Goal: Find specific page/section

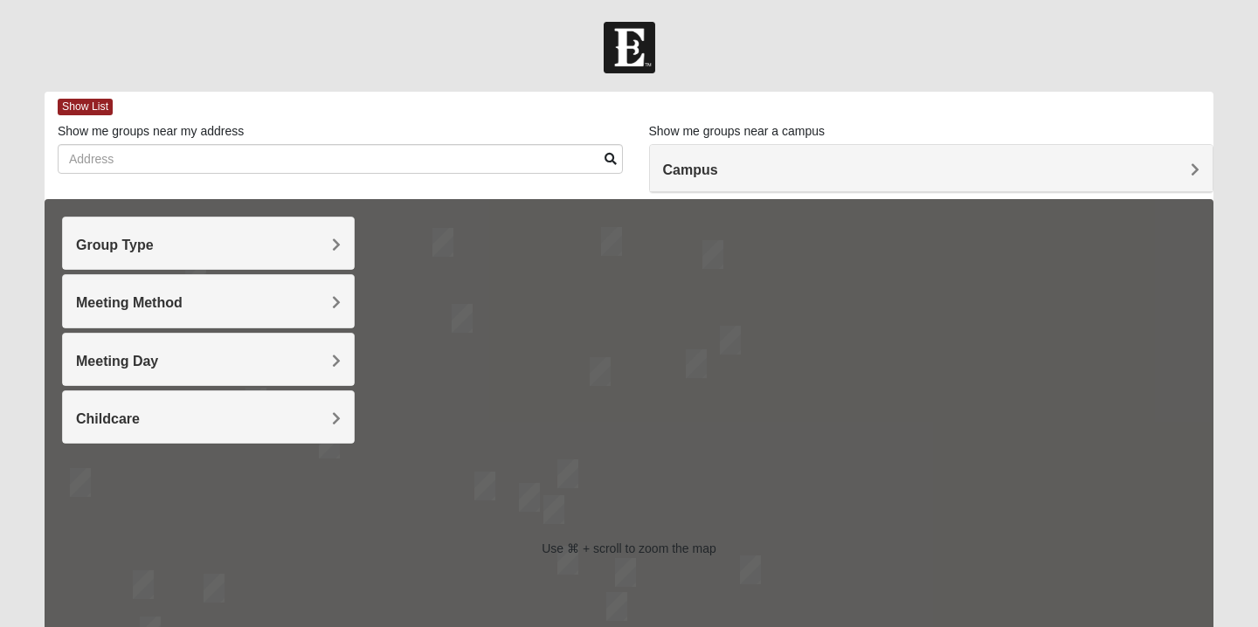
click at [154, 238] on span "Group Type" at bounding box center [115, 245] width 78 height 15
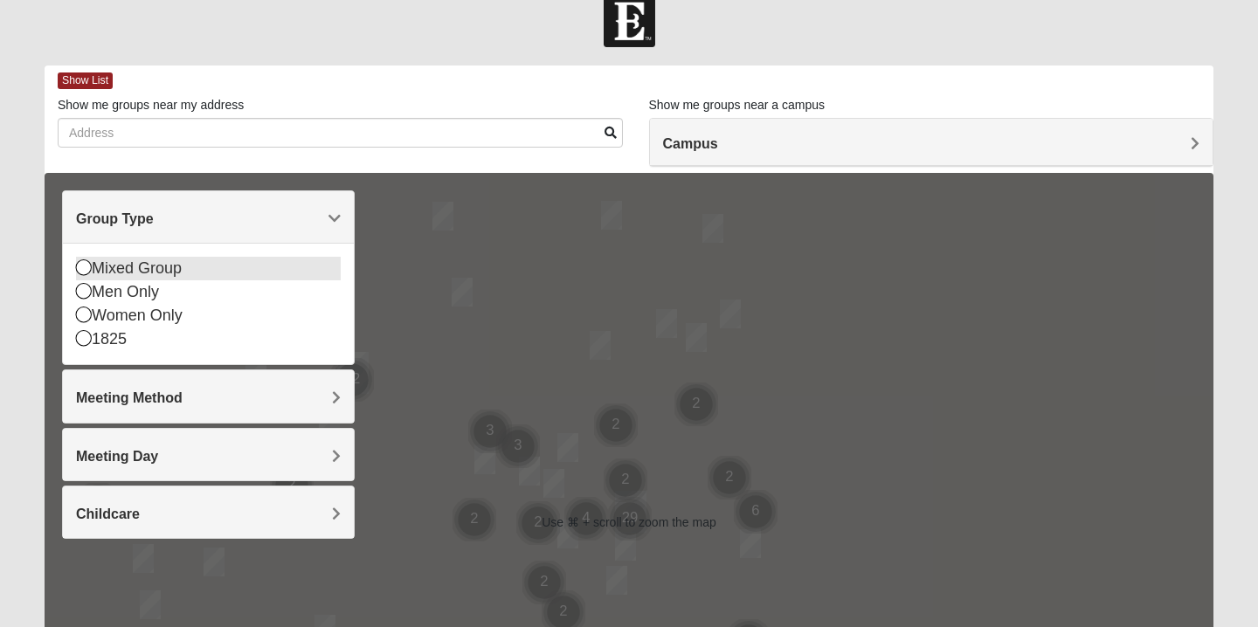
scroll to position [26, 0]
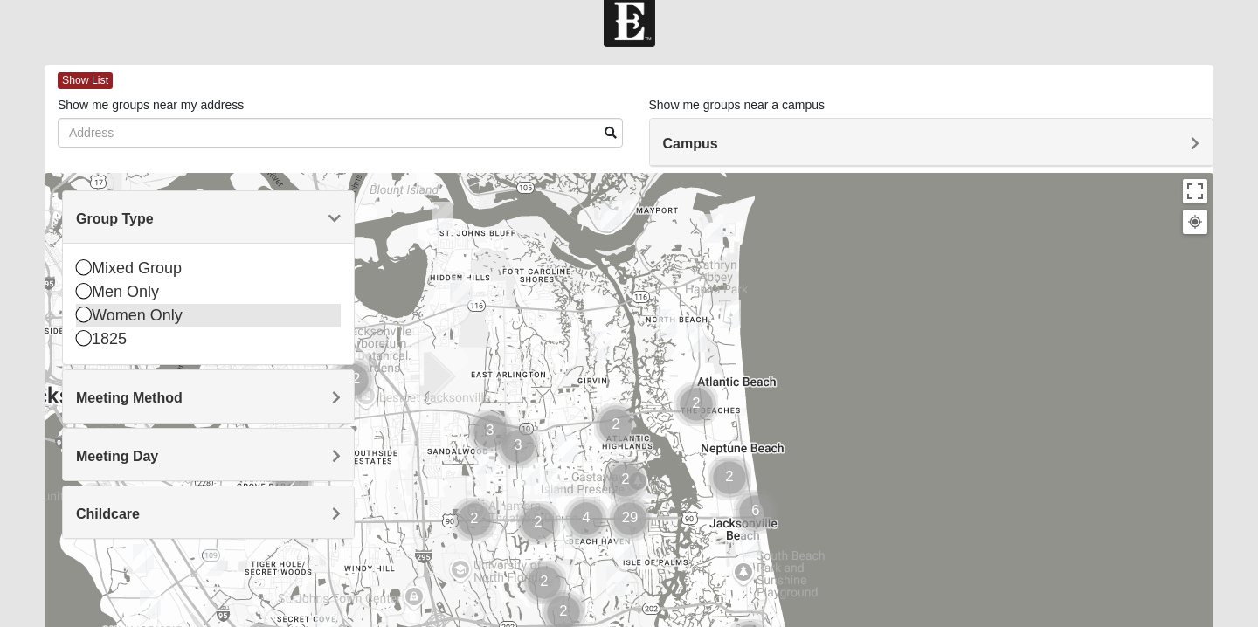
click at [79, 313] on icon at bounding box center [84, 315] width 16 height 16
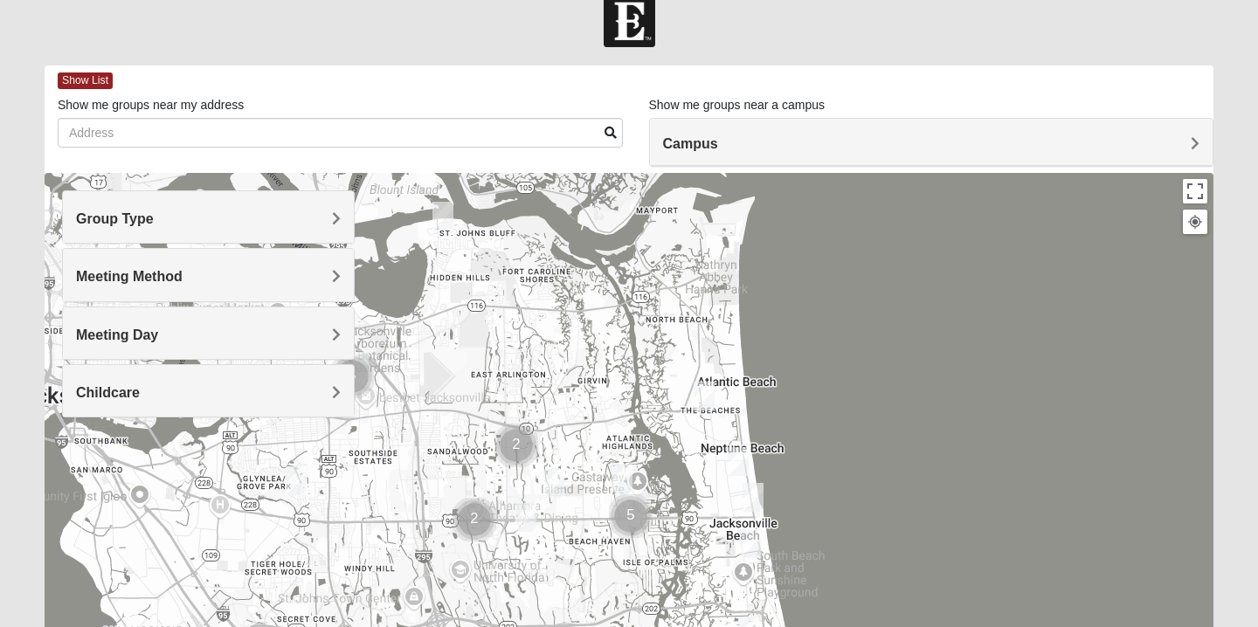
click at [158, 336] on h4 "Meeting Day" at bounding box center [208, 335] width 265 height 17
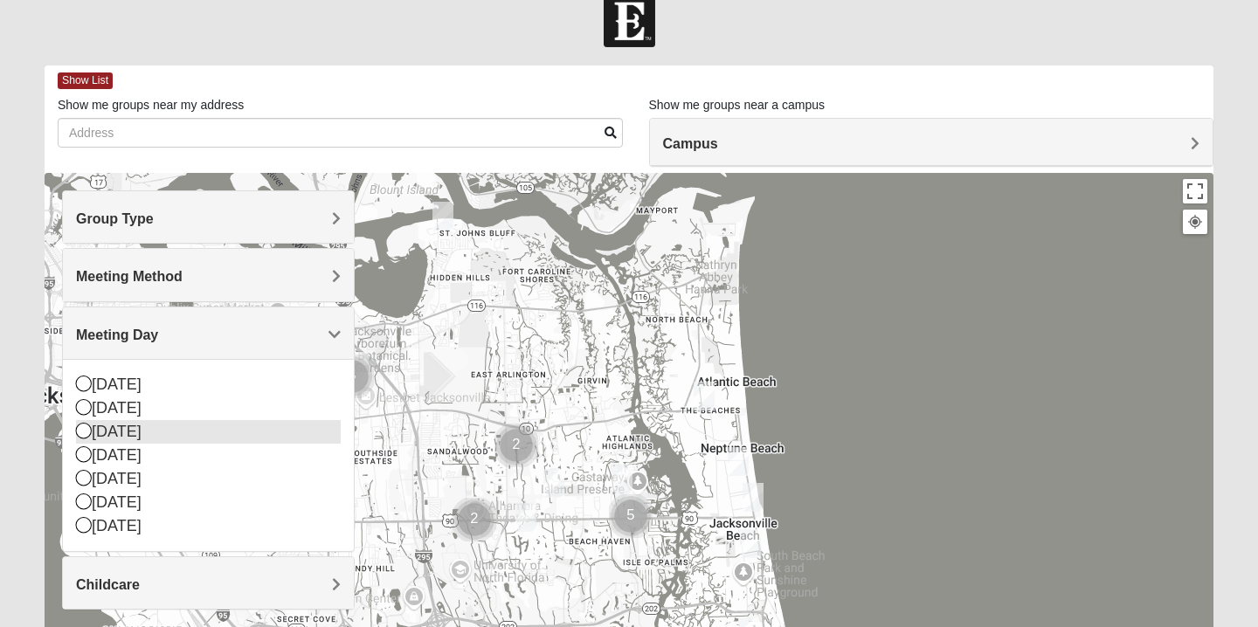
click at [81, 429] on icon at bounding box center [84, 431] width 16 height 16
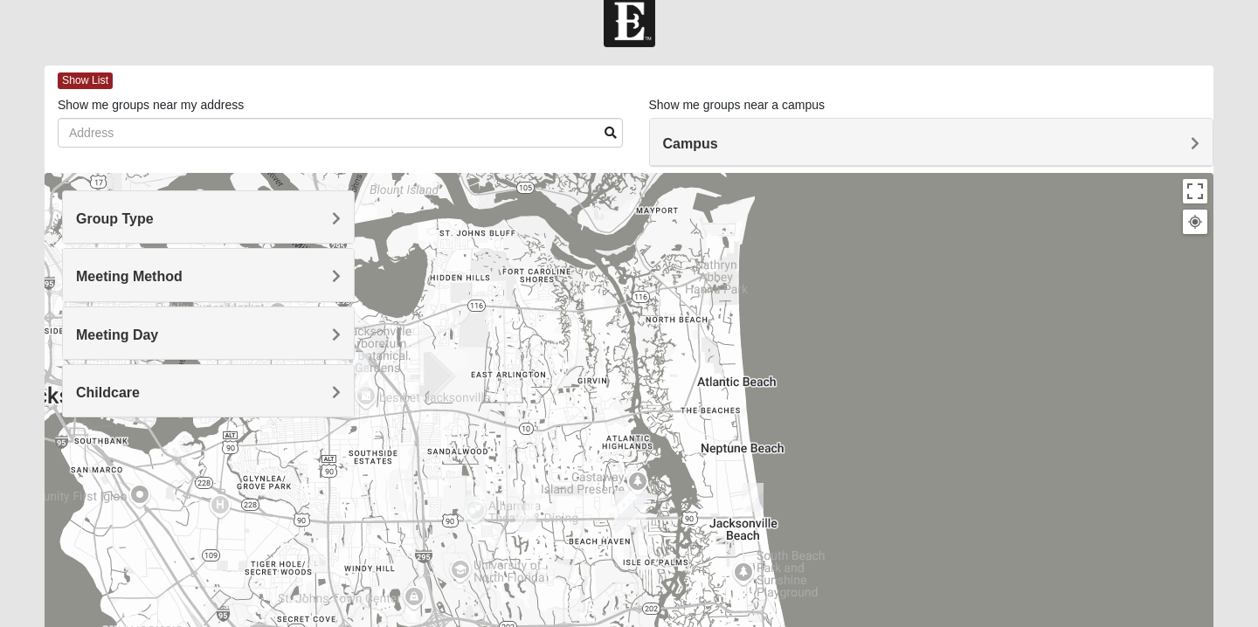
click at [753, 497] on img "Womens Sparkman/Flautt 32250" at bounding box center [753, 497] width 21 height 29
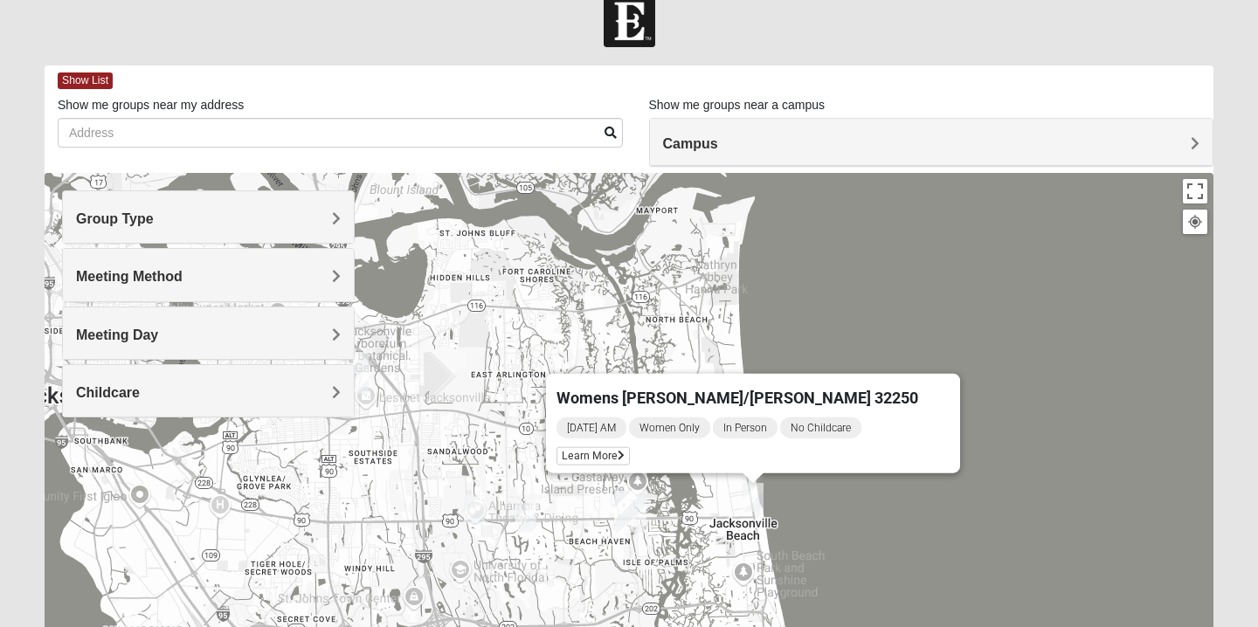
click at [198, 335] on h4 "Meeting Day" at bounding box center [208, 335] width 265 height 17
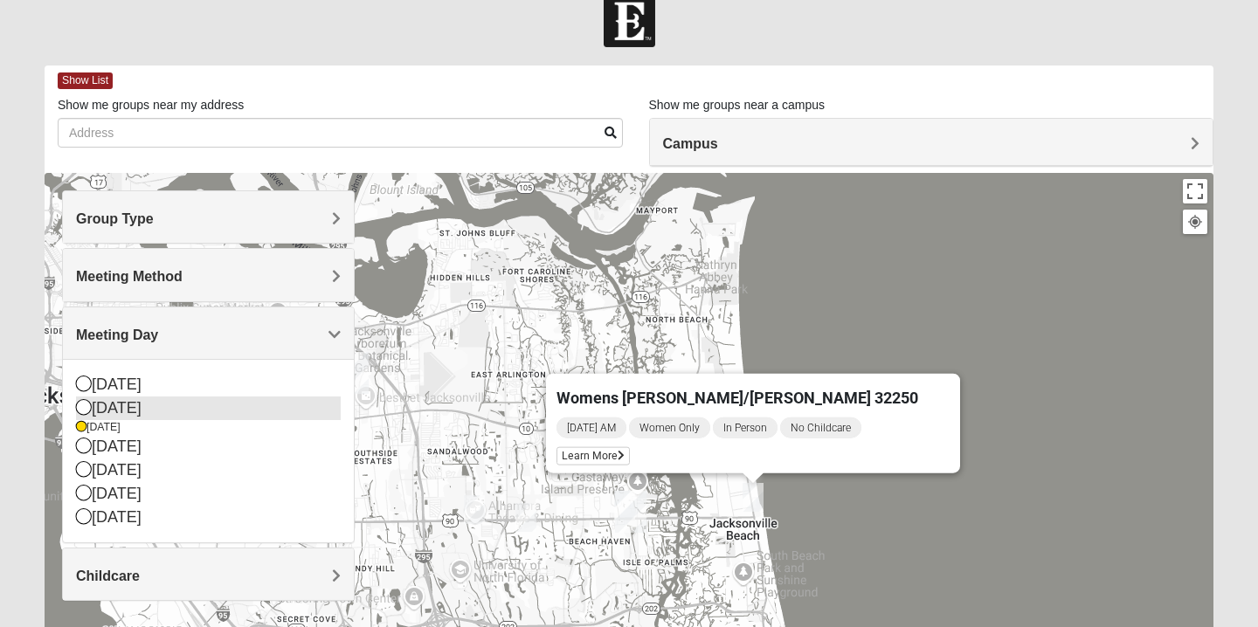
click at [81, 412] on icon at bounding box center [84, 407] width 16 height 16
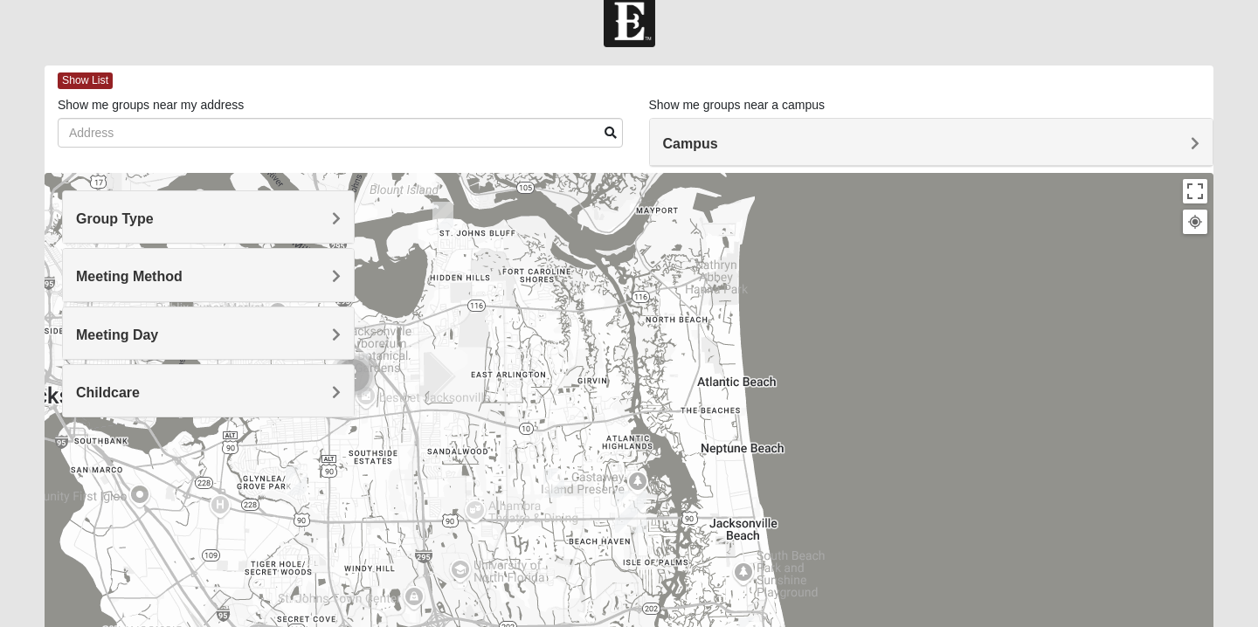
click at [183, 320] on div "Meeting Day" at bounding box center [208, 334] width 291 height 52
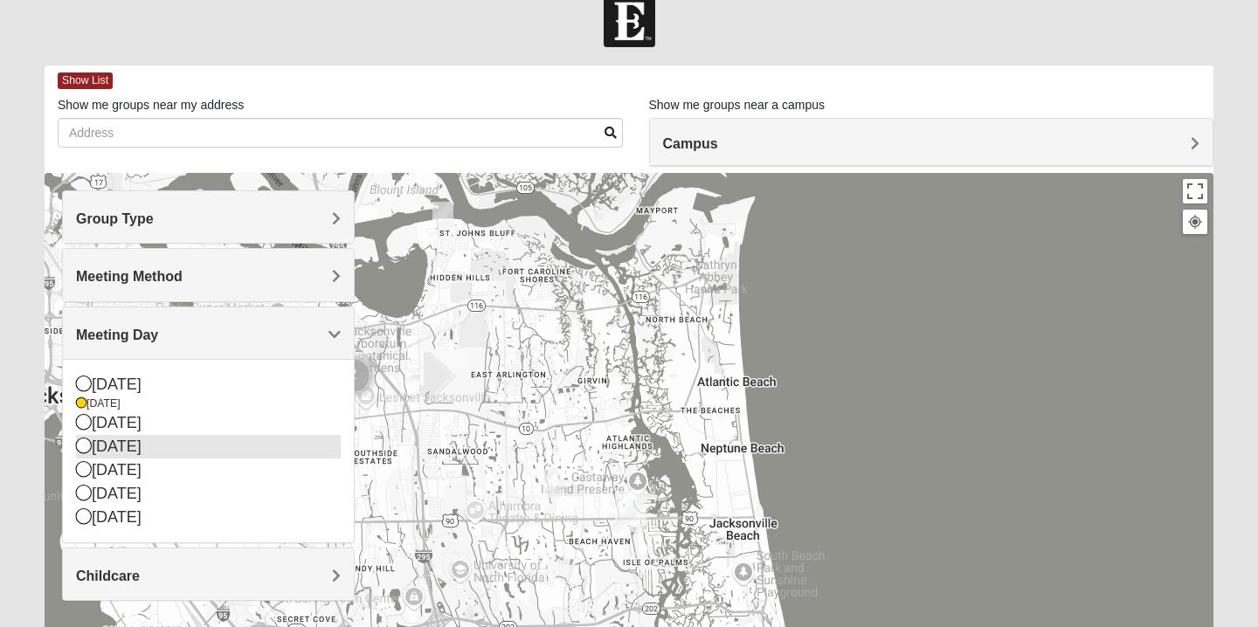
click at [82, 447] on icon at bounding box center [84, 446] width 16 height 16
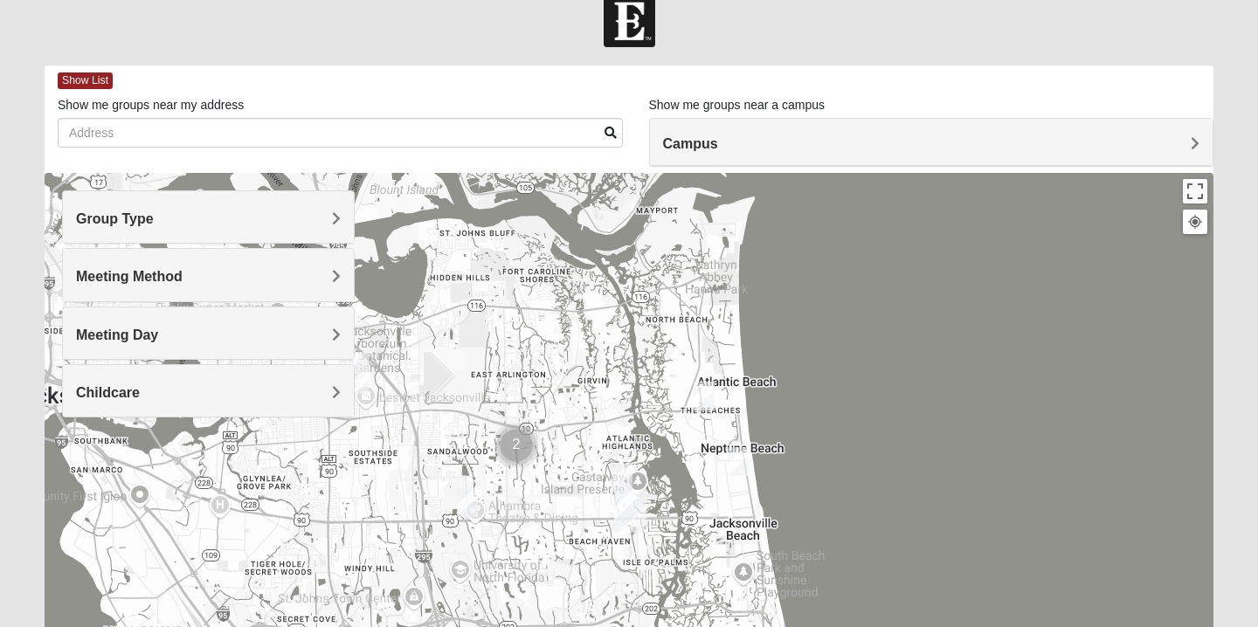
click at [740, 459] on img "Womens Pfingston 32250" at bounding box center [738, 461] width 21 height 29
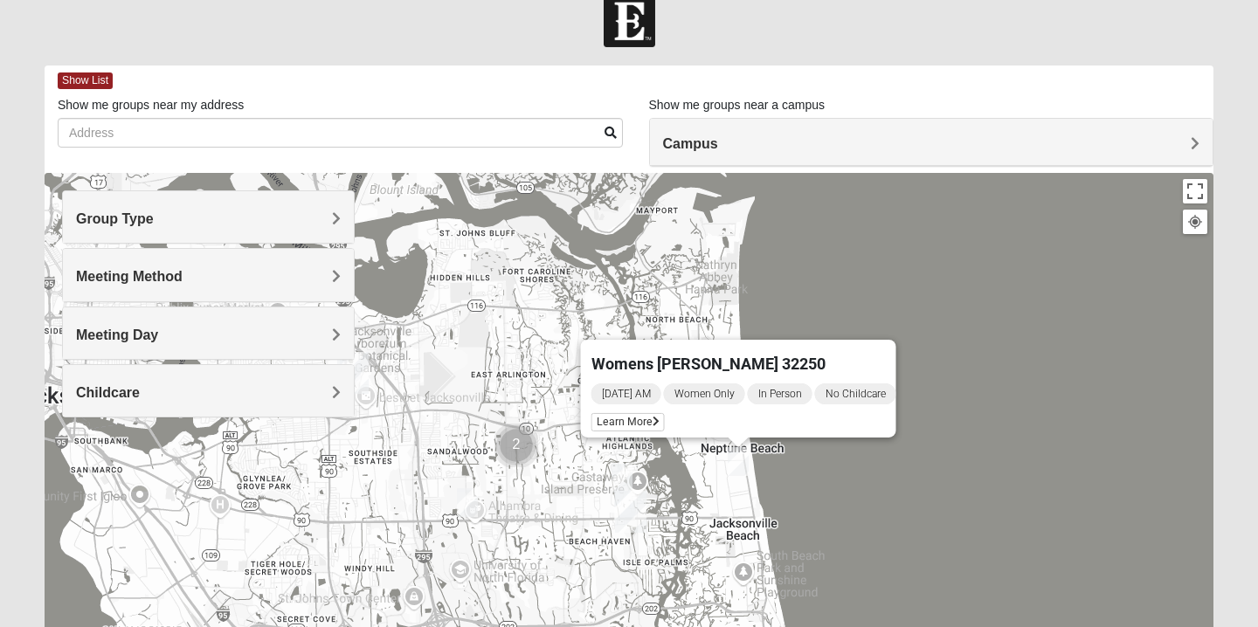
click at [163, 332] on h4 "Meeting Day" at bounding box center [208, 335] width 265 height 17
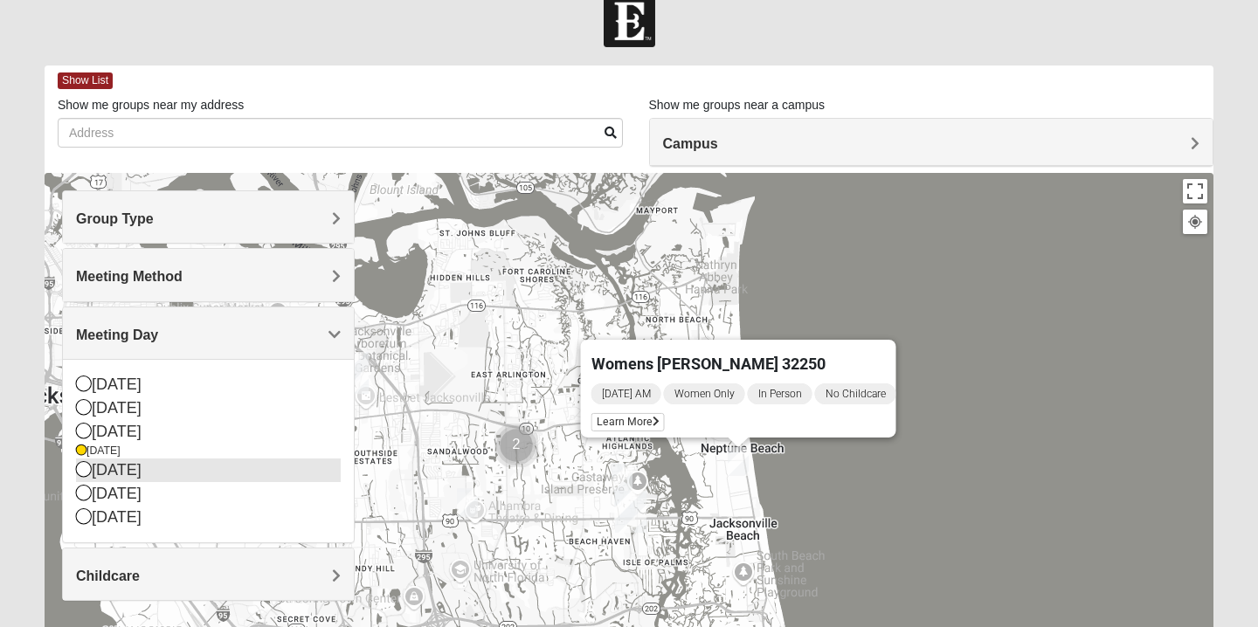
click at [83, 470] on icon at bounding box center [84, 469] width 16 height 16
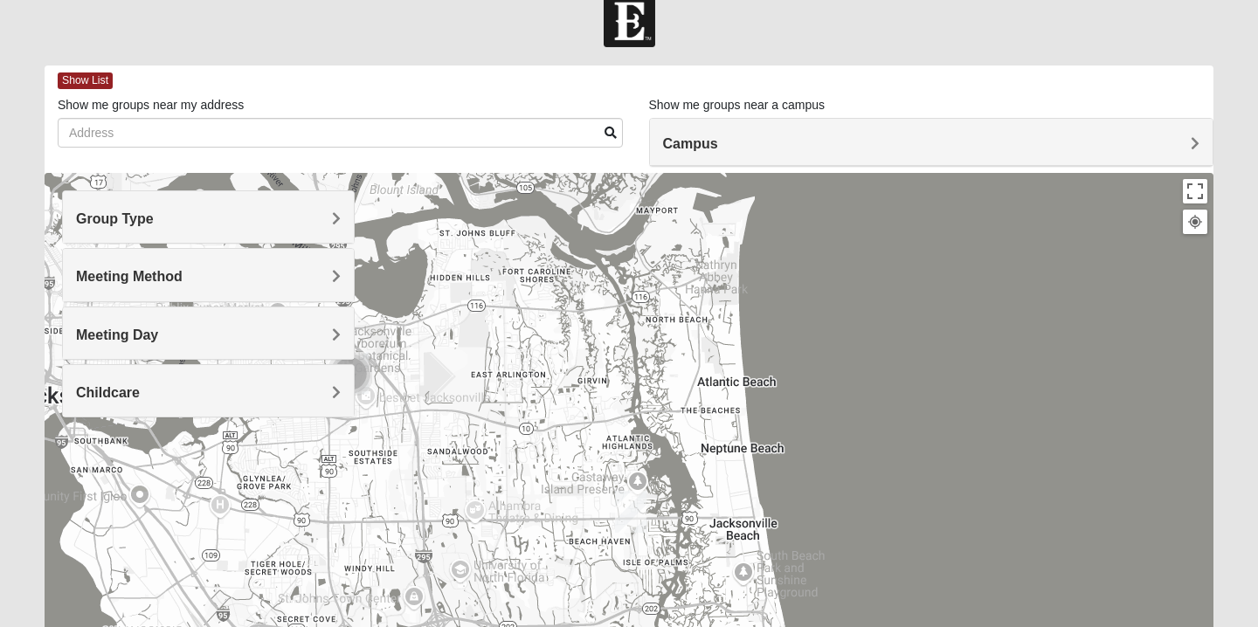
click at [212, 334] on h4 "Meeting Day" at bounding box center [208, 335] width 265 height 17
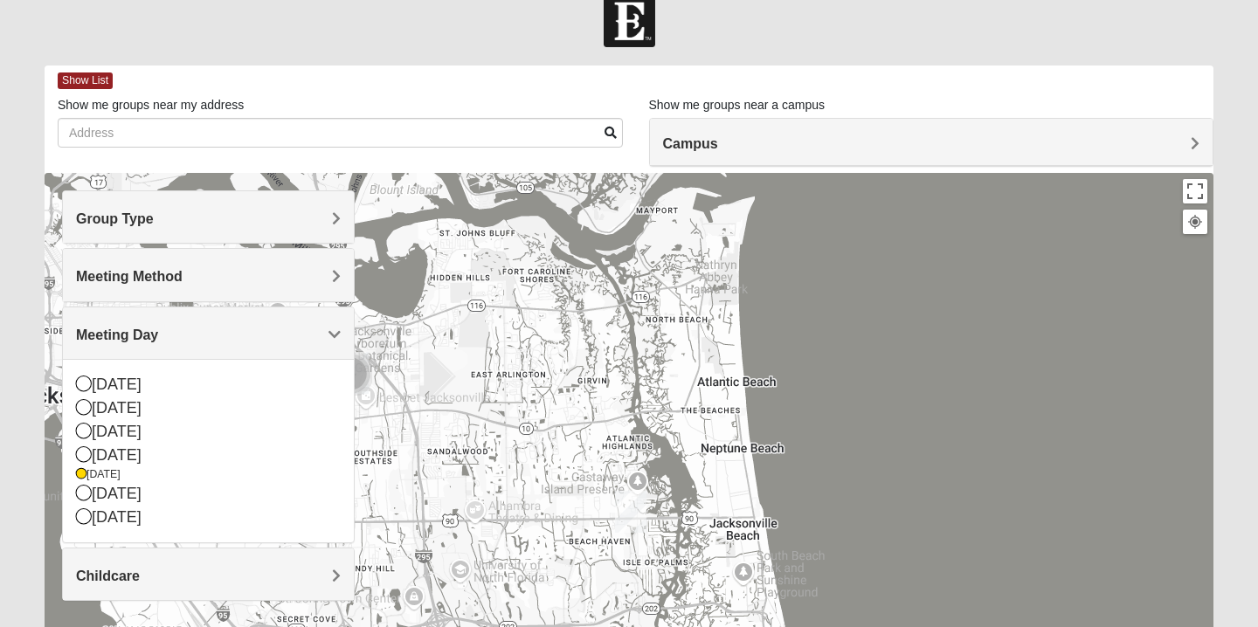
click at [632, 513] on img "San Pablo" at bounding box center [630, 512] width 31 height 42
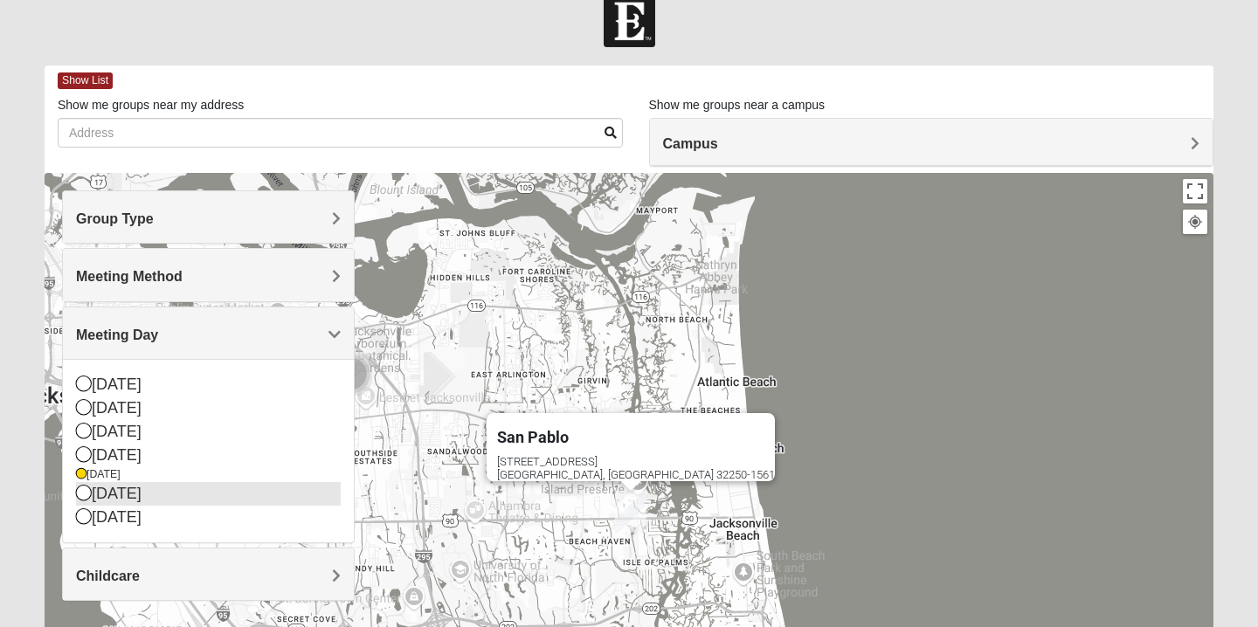
click at [84, 501] on icon at bounding box center [84, 493] width 16 height 16
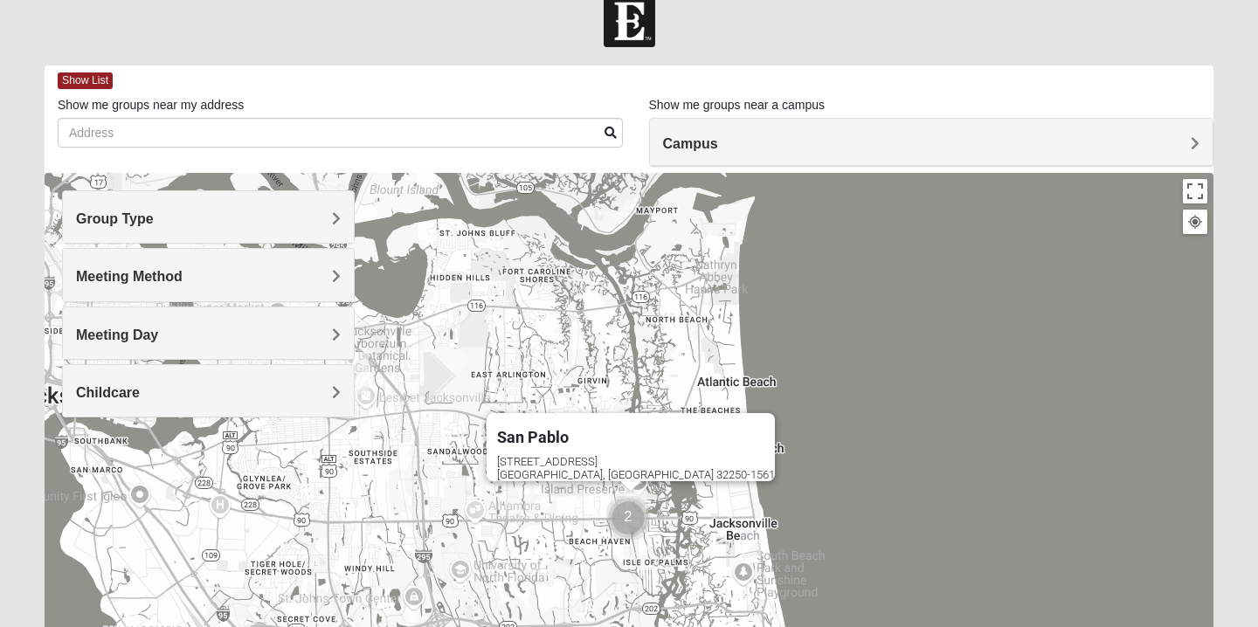
click at [747, 537] on img "Womens Harnek/Holterman 32250" at bounding box center [750, 544] width 21 height 29
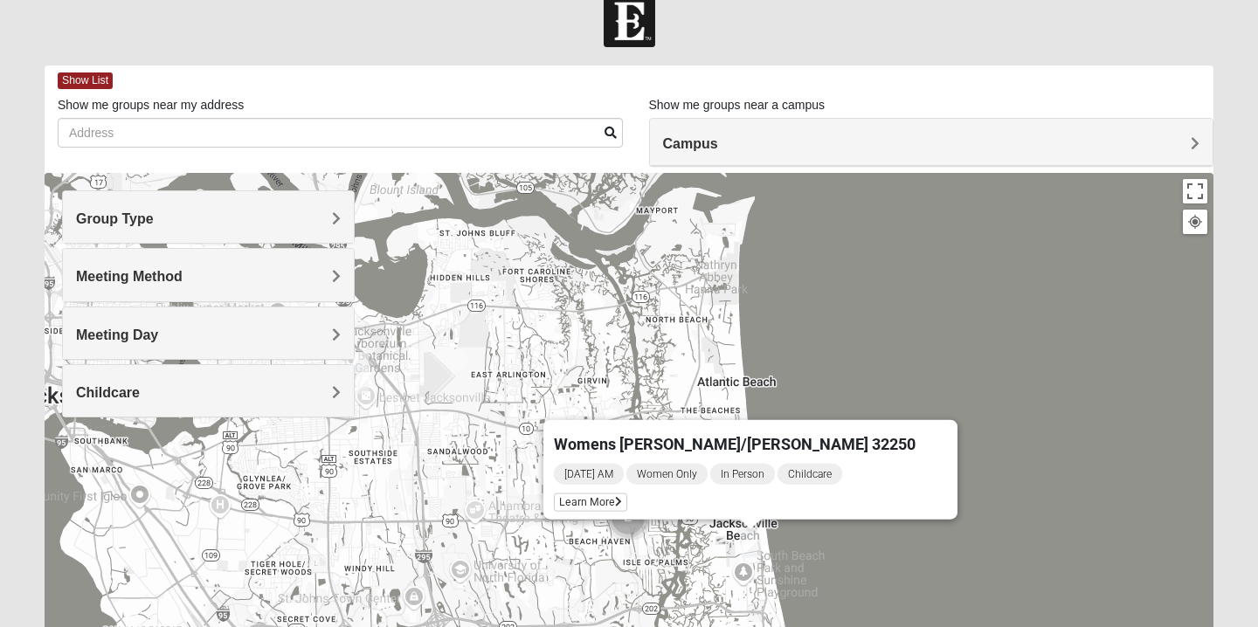
click at [167, 327] on h4 "Meeting Day" at bounding box center [208, 335] width 265 height 17
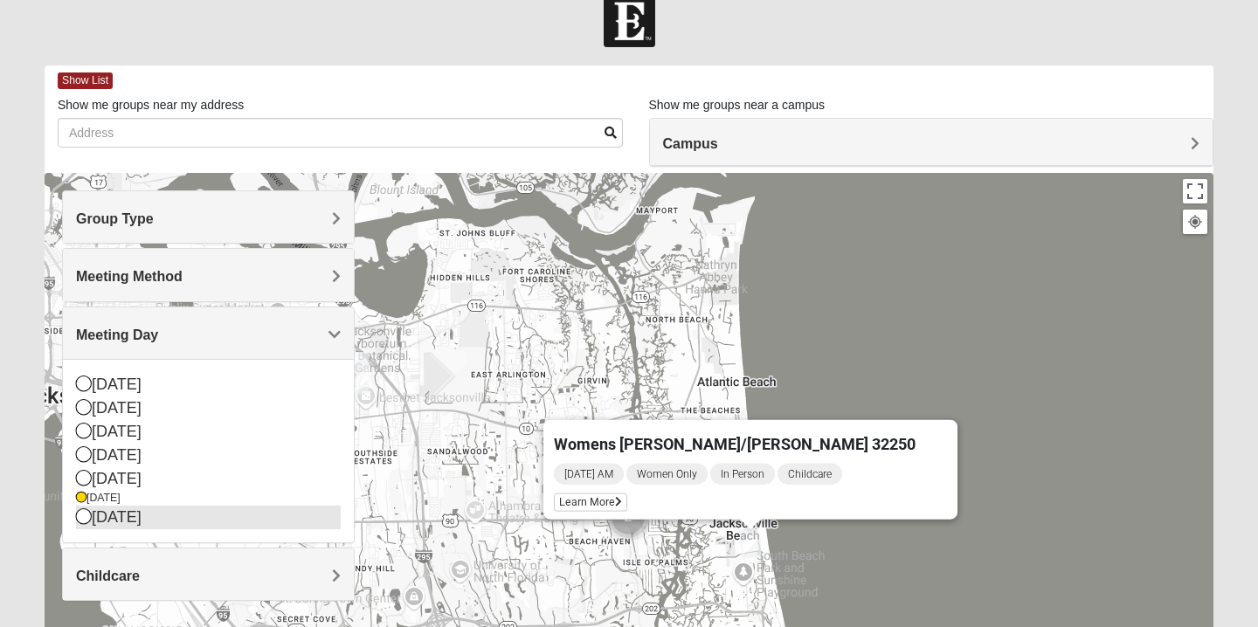
click at [81, 521] on icon at bounding box center [84, 517] width 16 height 16
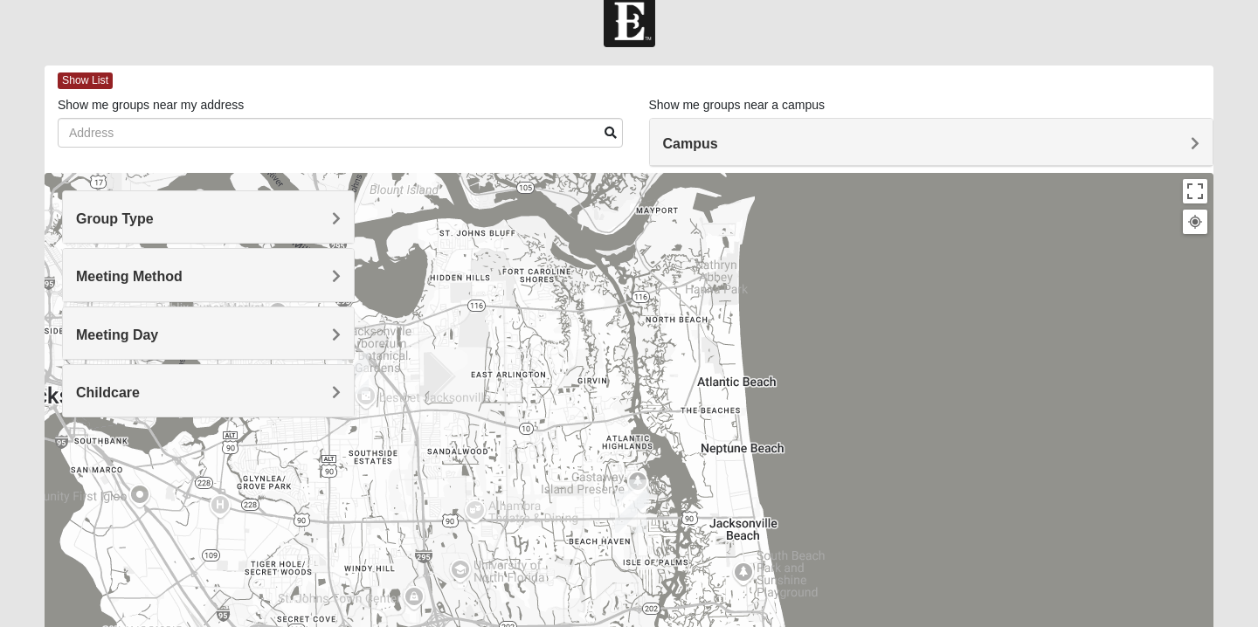
click at [645, 494] on img "San Pablo" at bounding box center [630, 512] width 31 height 42
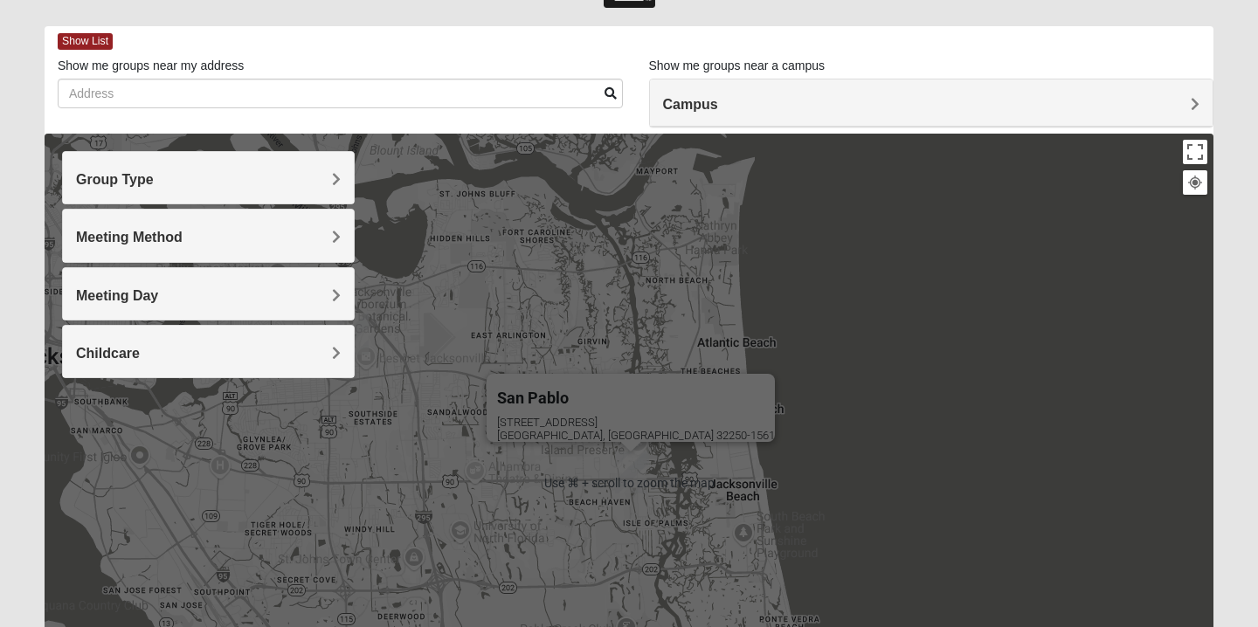
scroll to position [78, 0]
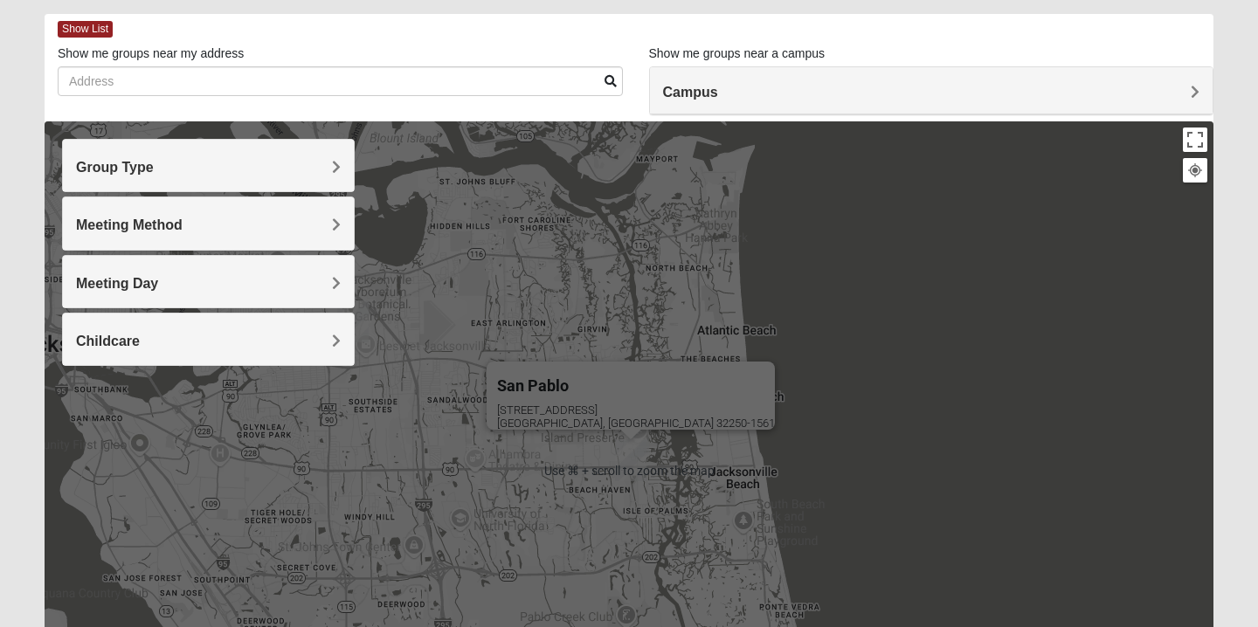
click at [298, 267] on div "Meeting Day" at bounding box center [208, 282] width 291 height 52
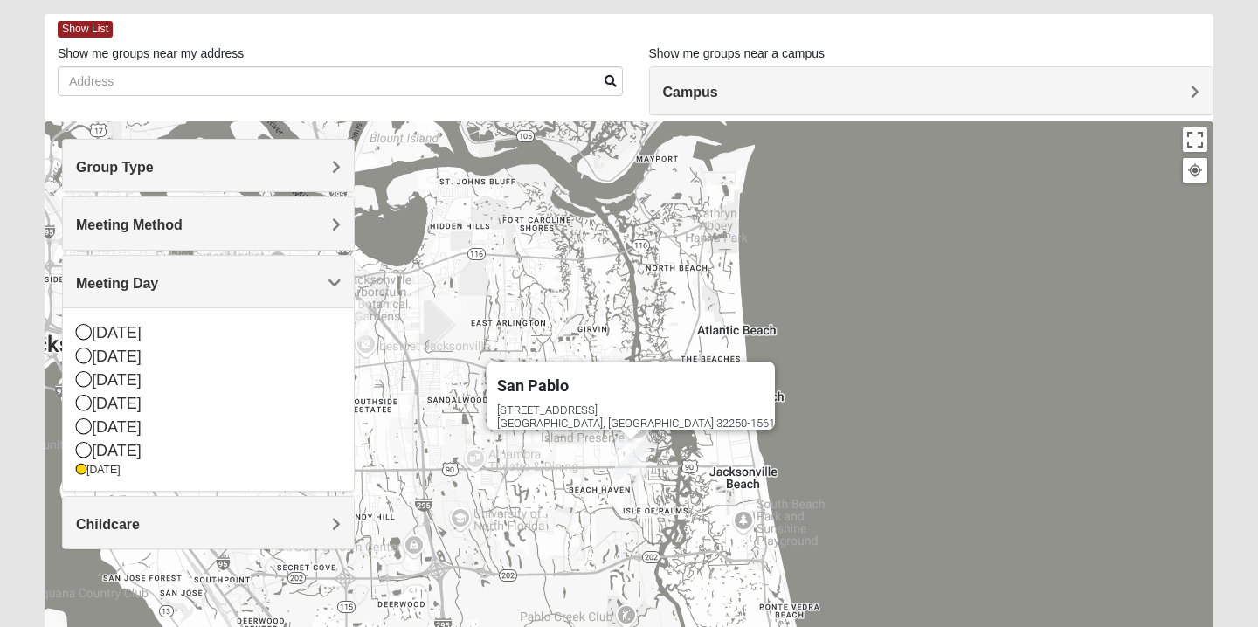
click at [647, 438] on img "Womens Hullinger 32224" at bounding box center [638, 442] width 21 height 29
